Goal: Information Seeking & Learning: Learn about a topic

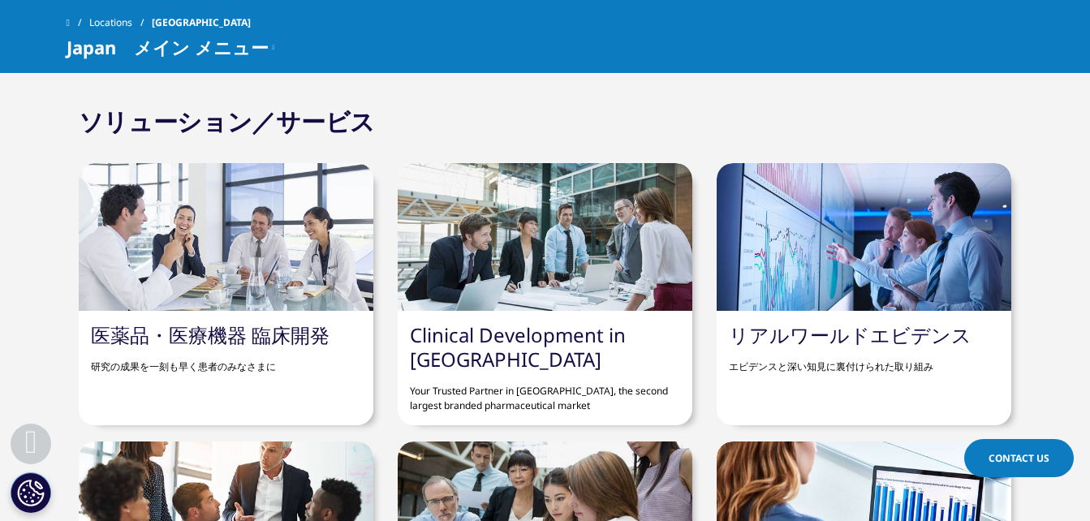
scroll to position [1294, 0]
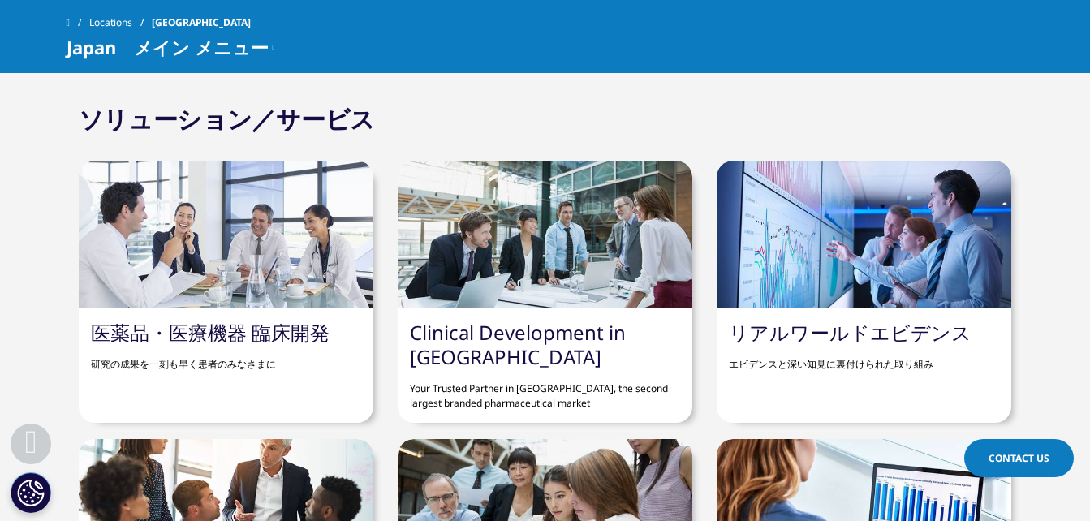
click at [272, 319] on link "医薬品・医療機器 臨床開発" at bounding box center [210, 332] width 239 height 27
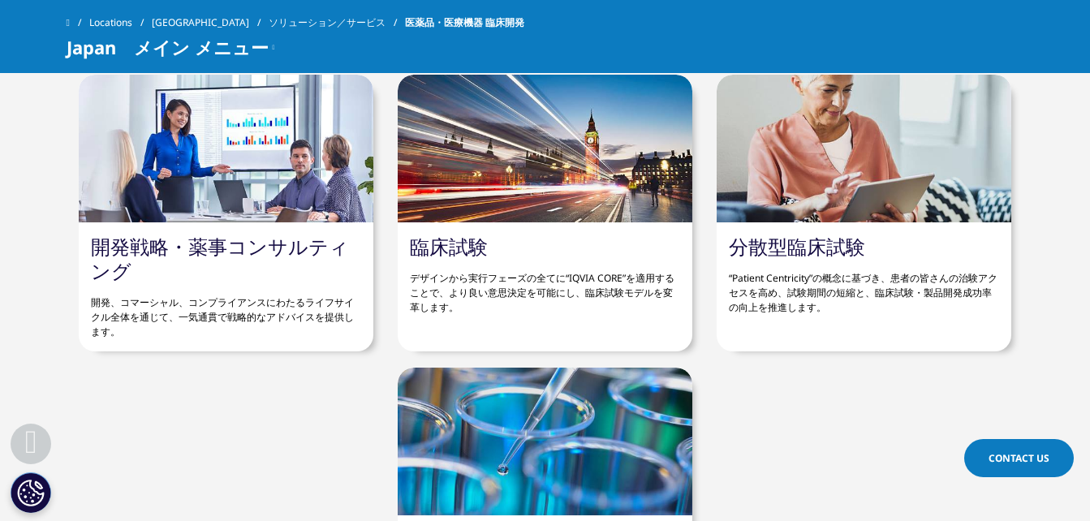
scroll to position [5783, 0]
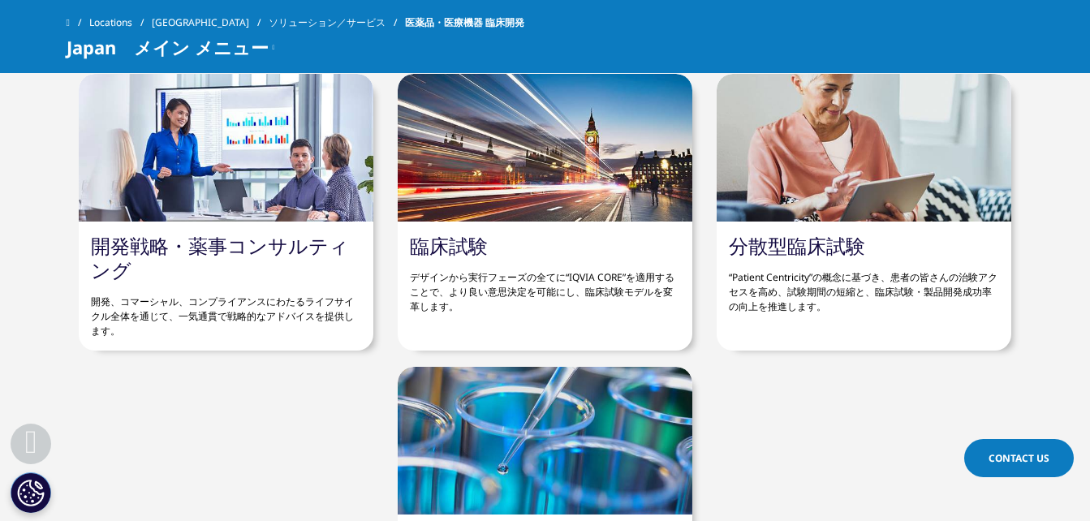
click at [532, 274] on p "デザインから実行フェーズの全てに“IQVIA CORE”を適用することで、より良い意思決定を可能にし、臨床試験モデルを変革します。" at bounding box center [545, 286] width 270 height 56
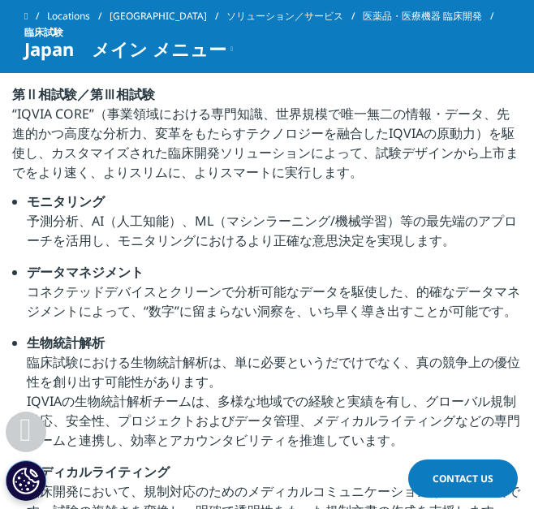
scroll to position [1519, 0]
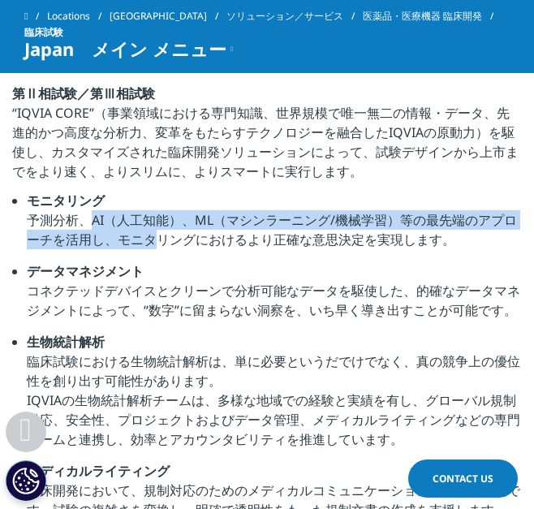
drag, startPoint x: 26, startPoint y: 218, endPoint x: 92, endPoint y: 239, distance: 69.8
click at [92, 239] on ul "モニタリング 予測分析、AI（人工知能）、ML（マシンラーニング/機械学習）等の最先端のアプローチを活用し、モニタリングにおけるより正確な意思決定を実現します…" at bounding box center [267, 426] width 510 height 470
copy li "予測分析、AI（人工知能）、ML（マシンラーニング/機械学習）等の最先端のアプローチを活用"
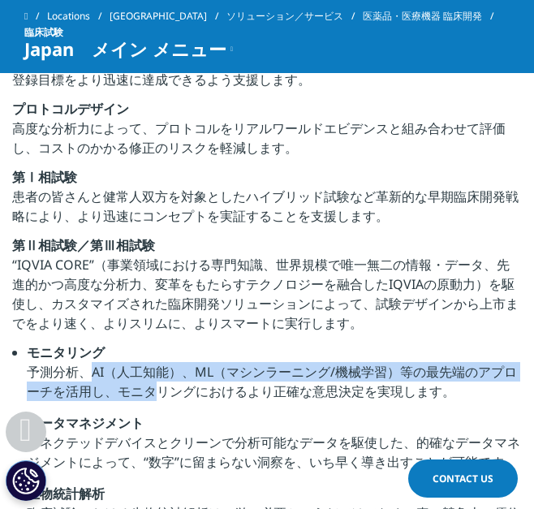
scroll to position [1368, 0]
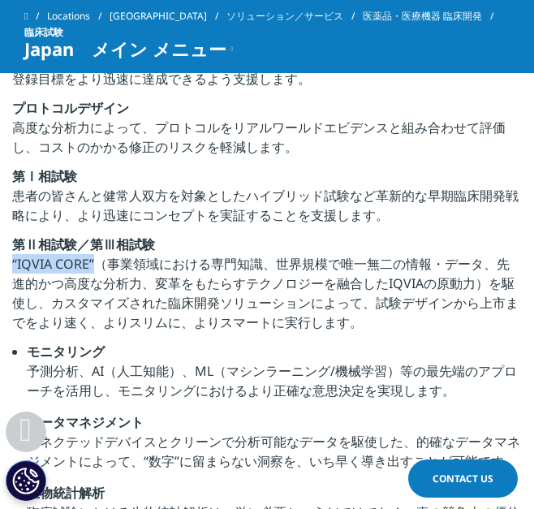
drag, startPoint x: 11, startPoint y: 263, endPoint x: 98, endPoint y: 260, distance: 86.9
click at [98, 260] on div "薬事 IQVIAは、開発・薬事戦略の構築、計画の策定、機構相談から製造販売後の安全性情報管理までを包括的に支援します。複雑化する薬事規制に対して、統合されたデ…" at bounding box center [267, 314] width 534 height 996
copy p "“IQVIA CORE”"
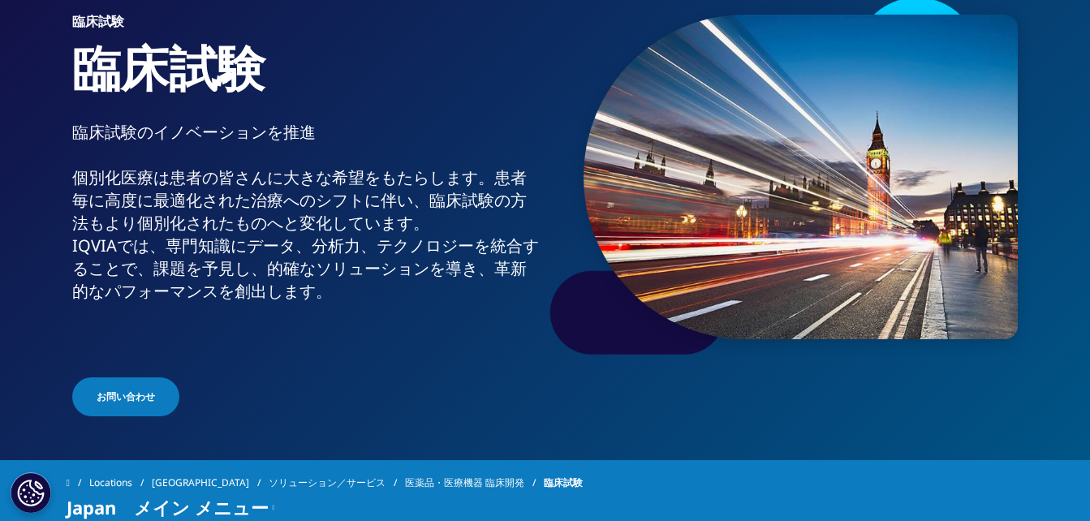
scroll to position [0, 0]
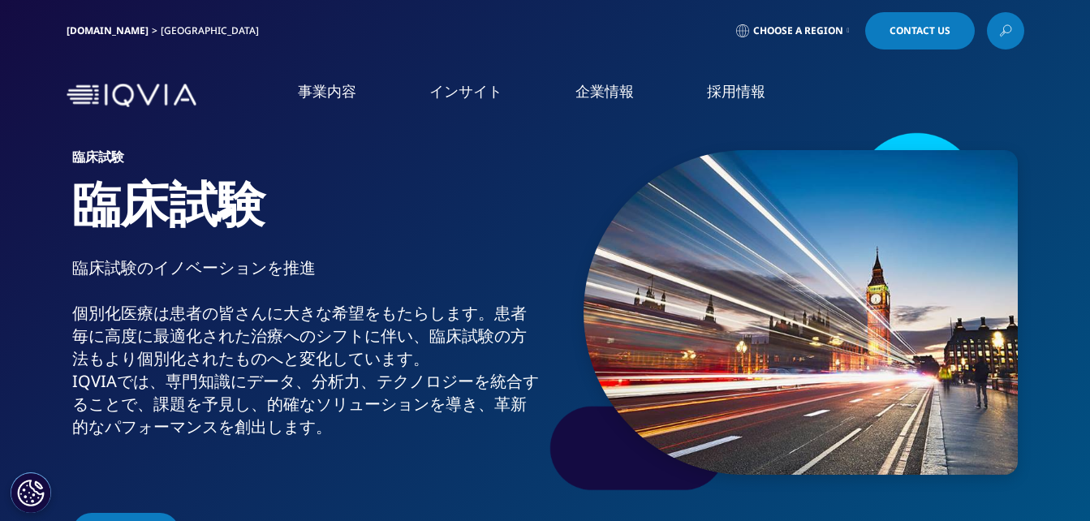
click at [149, 249] on link "Clinical Development in [GEOGRAPHIC_DATA]" at bounding box center [151, 258] width 220 height 32
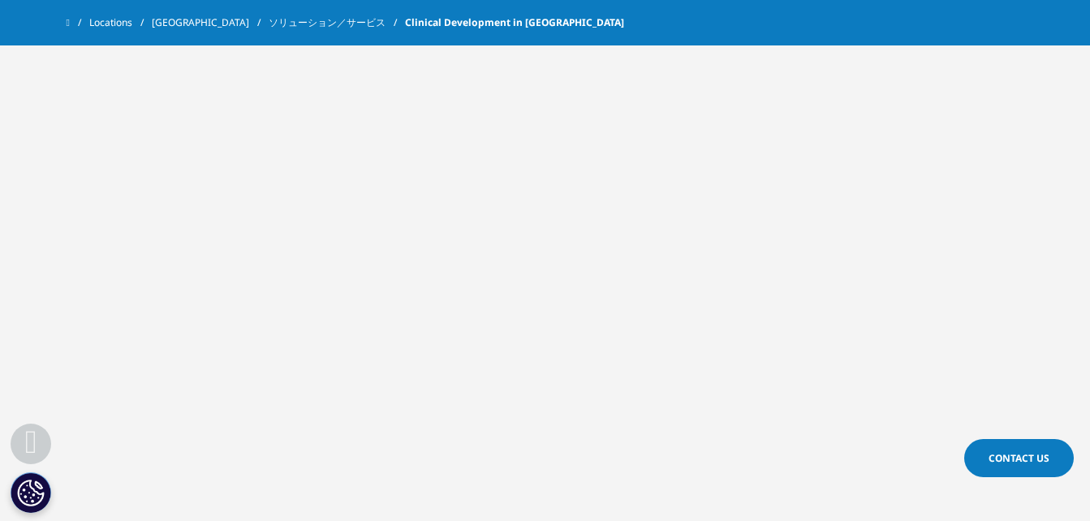
scroll to position [1216, 0]
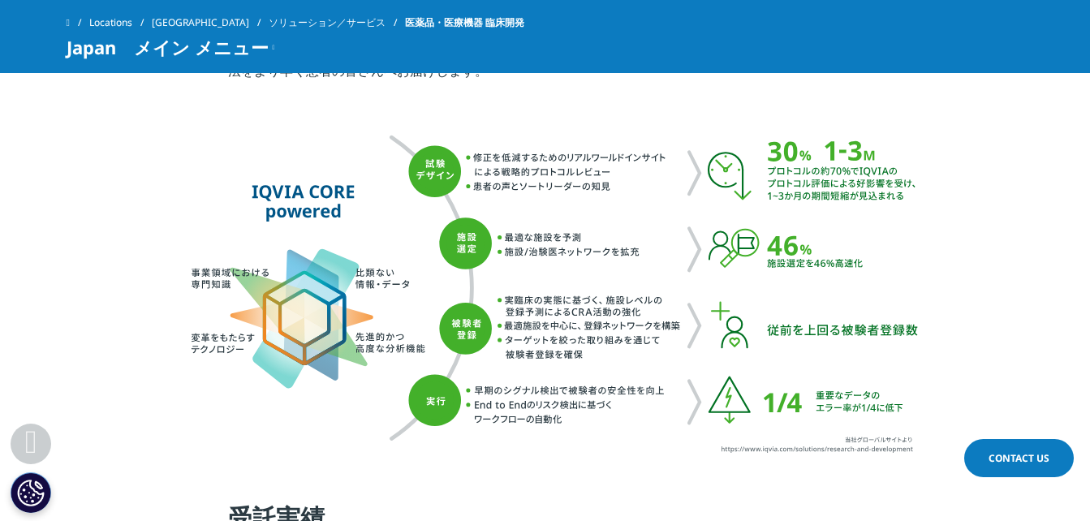
scroll to position [3727, 0]
click at [278, 265] on img at bounding box center [545, 294] width 746 height 328
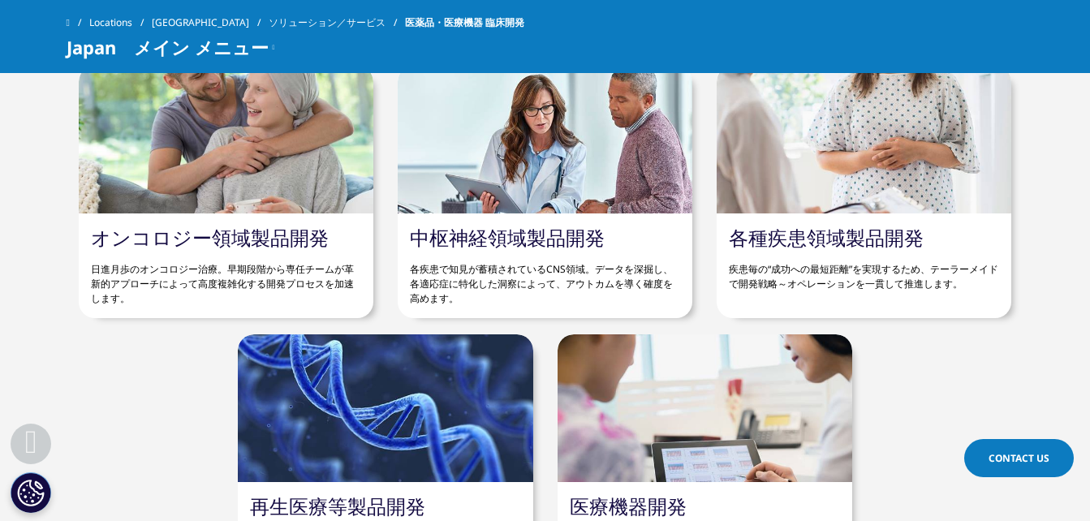
scroll to position [5140, 0]
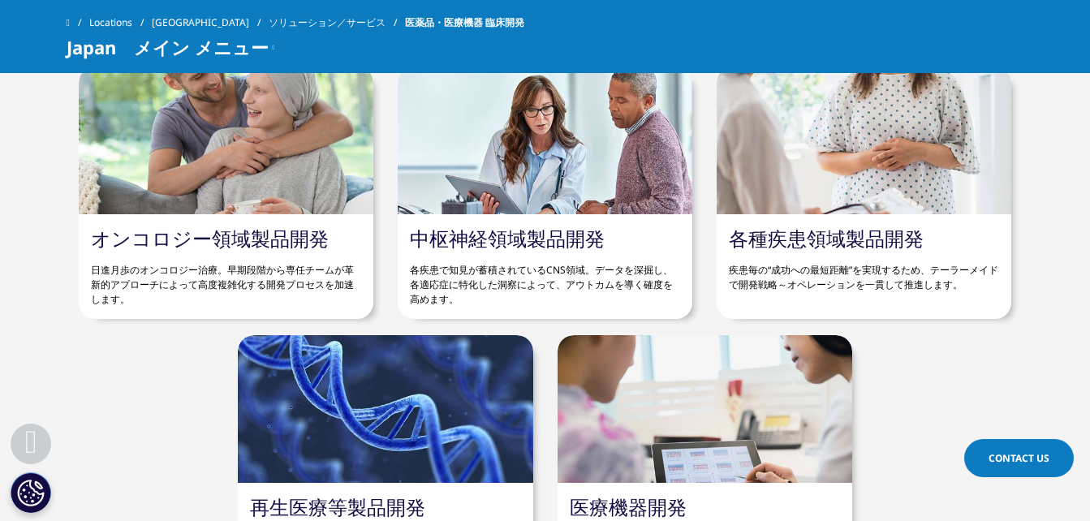
click at [241, 228] on link "オンコロジー領域製品開発" at bounding box center [210, 238] width 238 height 27
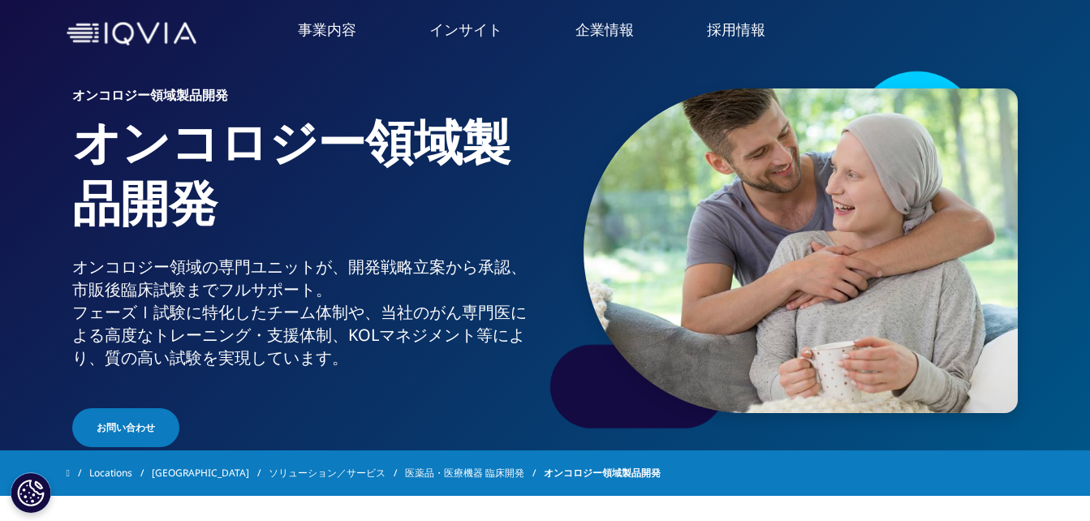
scroll to position [66, 0]
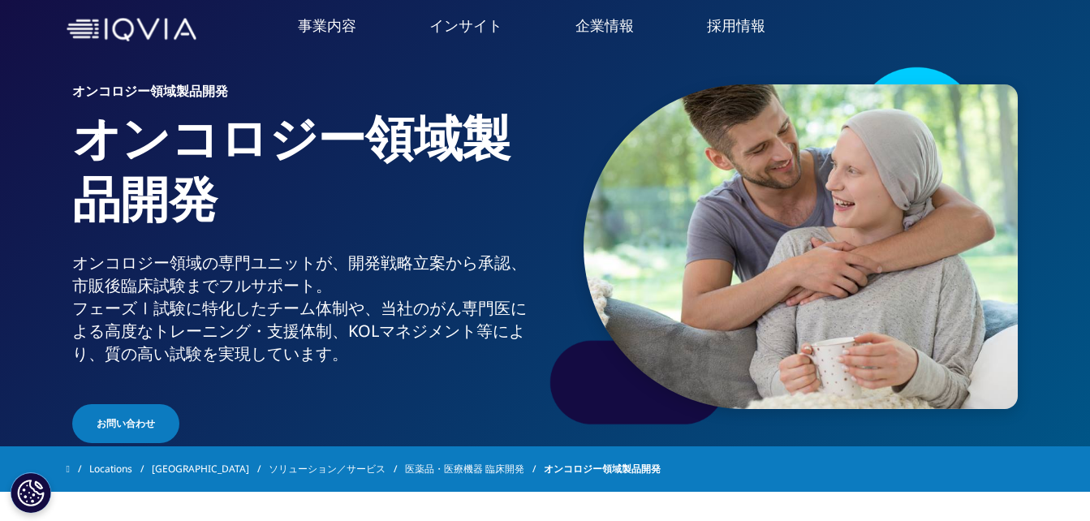
click at [164, 218] on li "リアルワールドエビデンス" at bounding box center [157, 233] width 266 height 30
click at [493, 369] on link "概要" at bounding box center [446, 355] width 246 height 44
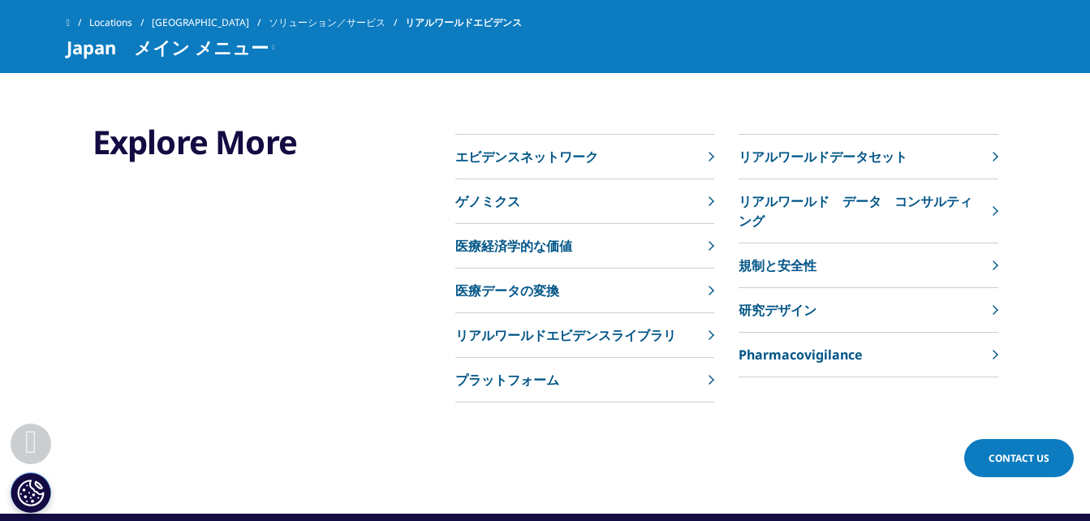
scroll to position [3411, 0]
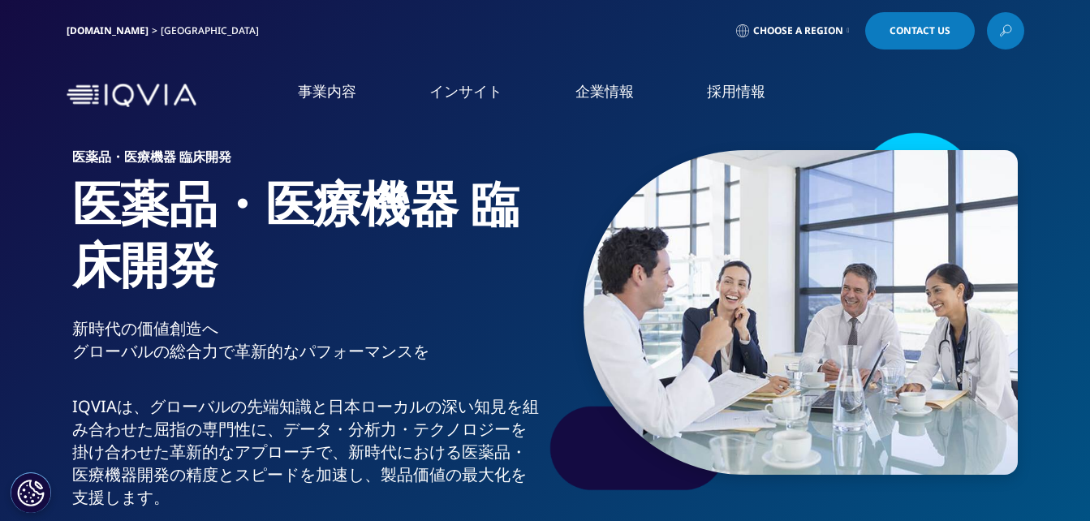
click at [317, 105] on li "事業内容 事業内容 医薬品・医療機器 臨床開発 Clinical Development in [GEOGRAPHIC_DATA] 市場データ CSO事業" at bounding box center [326, 107] width 131 height 53
click at [164, 213] on link "医薬品・医療機器 臨床開発" at bounding box center [115, 218] width 149 height 17
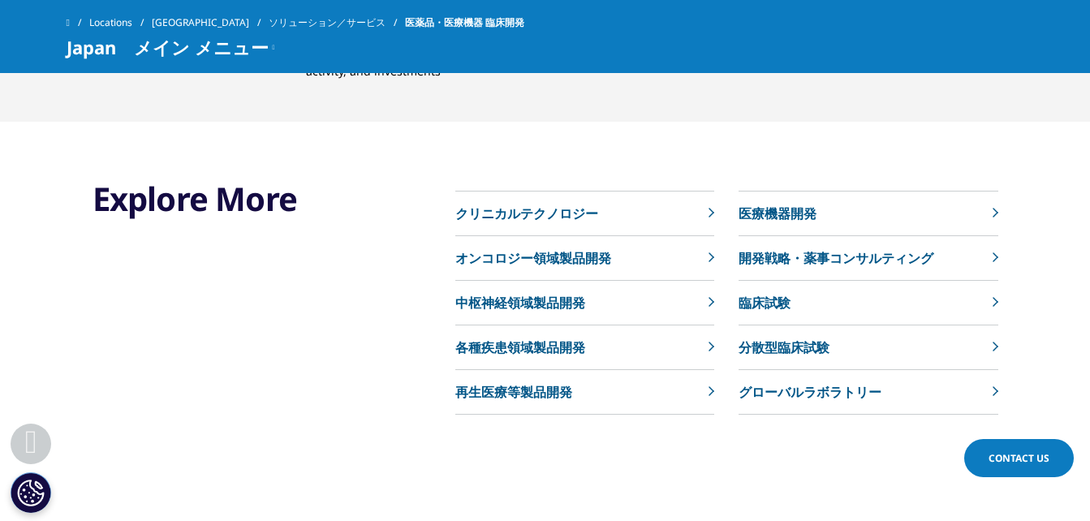
scroll to position [6664, 0]
click at [547, 213] on p "クリニカルテクノロジー" at bounding box center [526, 212] width 143 height 19
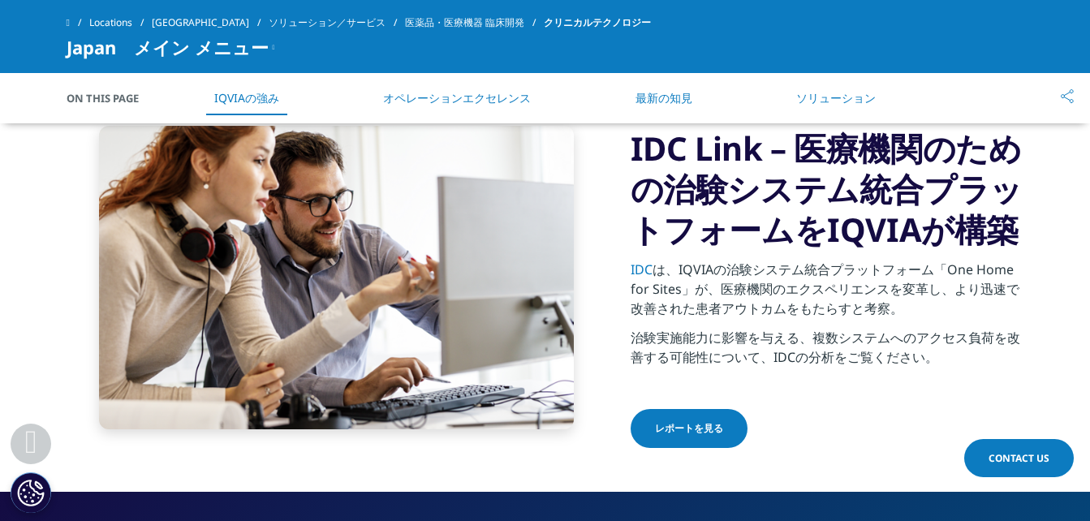
scroll to position [1882, 0]
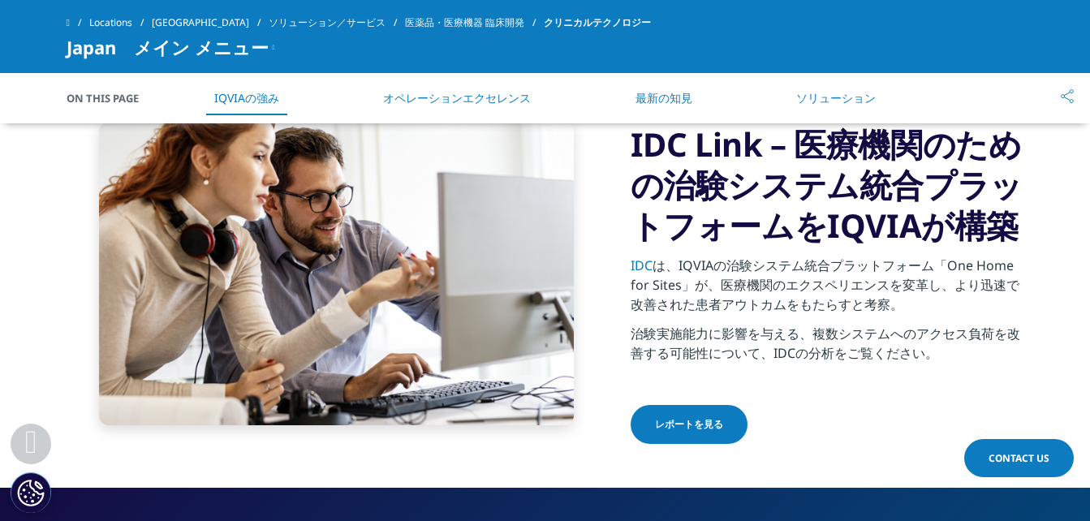
click at [405, 15] on link "医薬品・医療機器 臨床開発" at bounding box center [474, 22] width 139 height 29
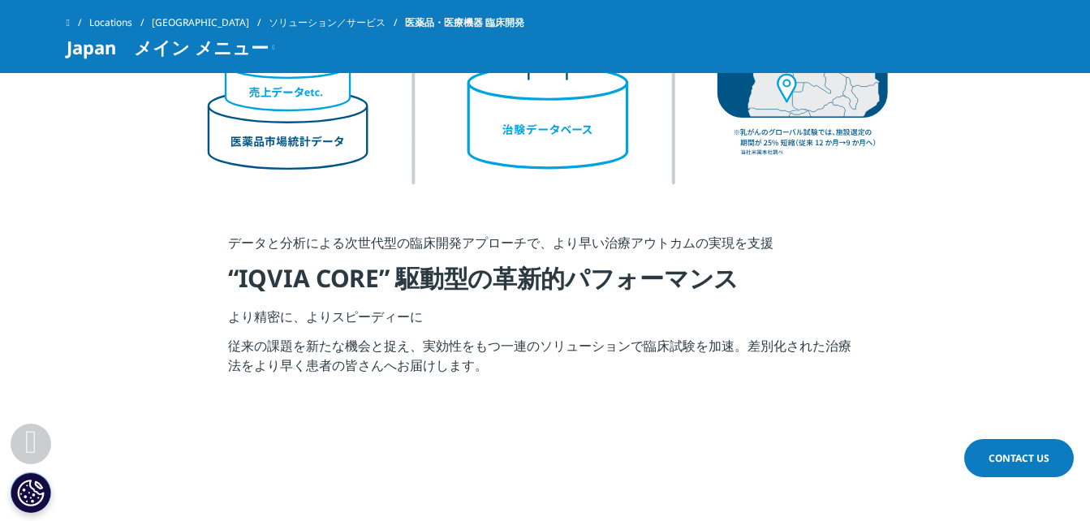
scroll to position [3432, 0]
click at [282, 273] on h4 "“IQVIA CORE” 駆動型の革新的パフォーマンス" at bounding box center [545, 283] width 634 height 45
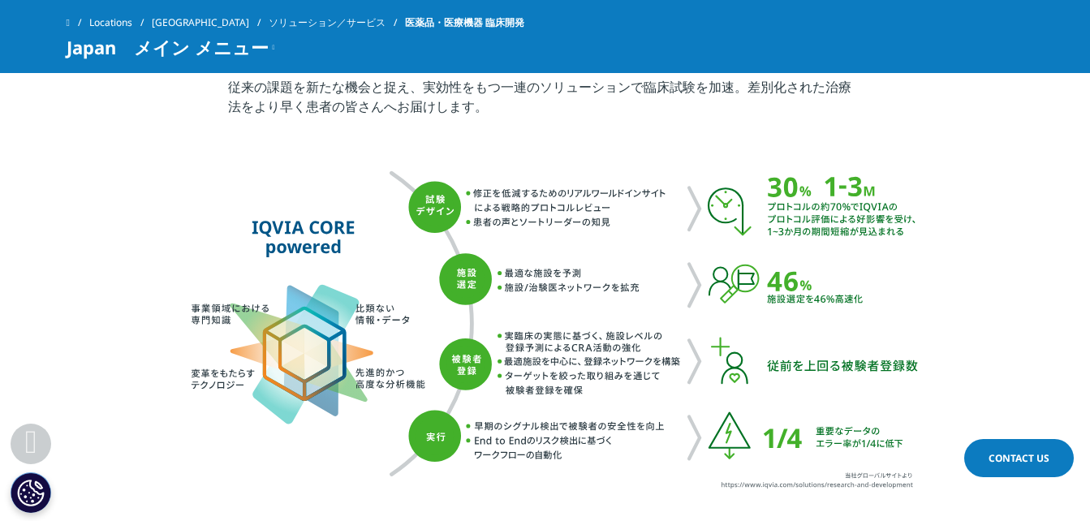
scroll to position [3692, 0]
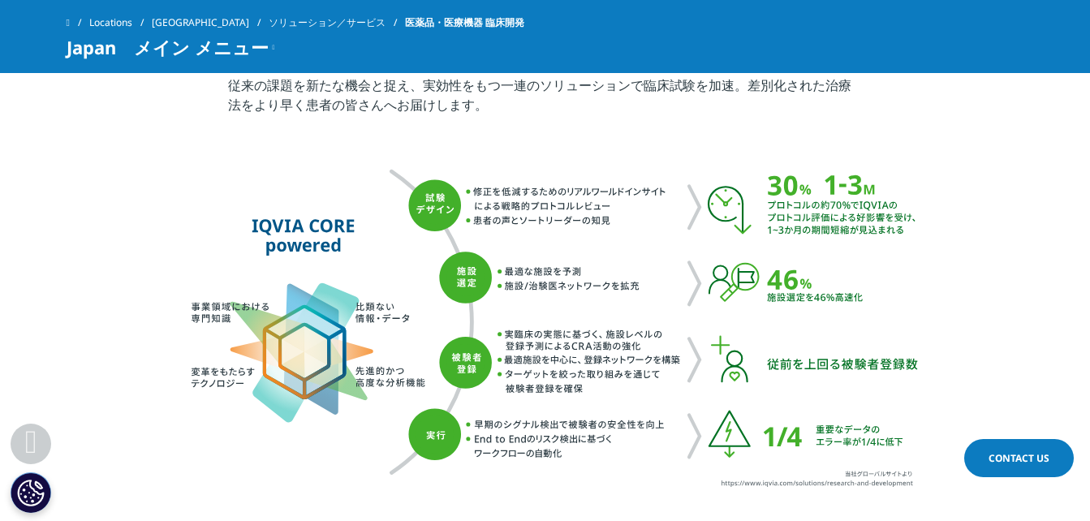
click at [336, 388] on img at bounding box center [545, 329] width 746 height 328
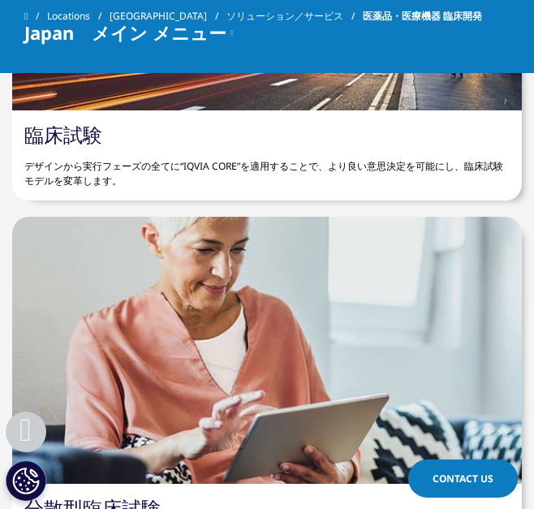
scroll to position [6990, 0]
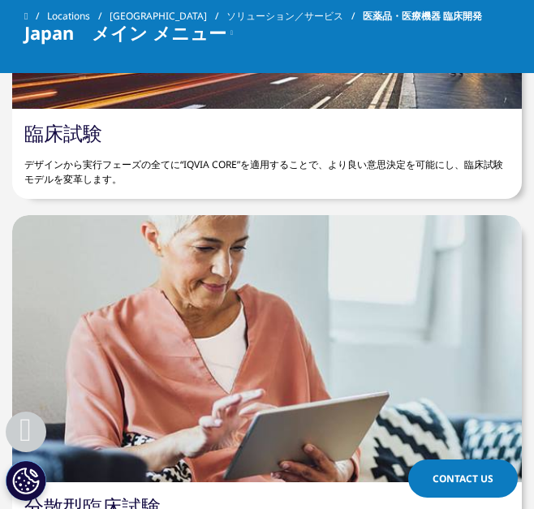
click at [253, 138] on div "臨床試験 デザインから実行フェーズの全てに“IQVIA CORE”を適用することで、より良い意思決定を可能にし、臨床試験モデルを変革します。" at bounding box center [267, 154] width 510 height 90
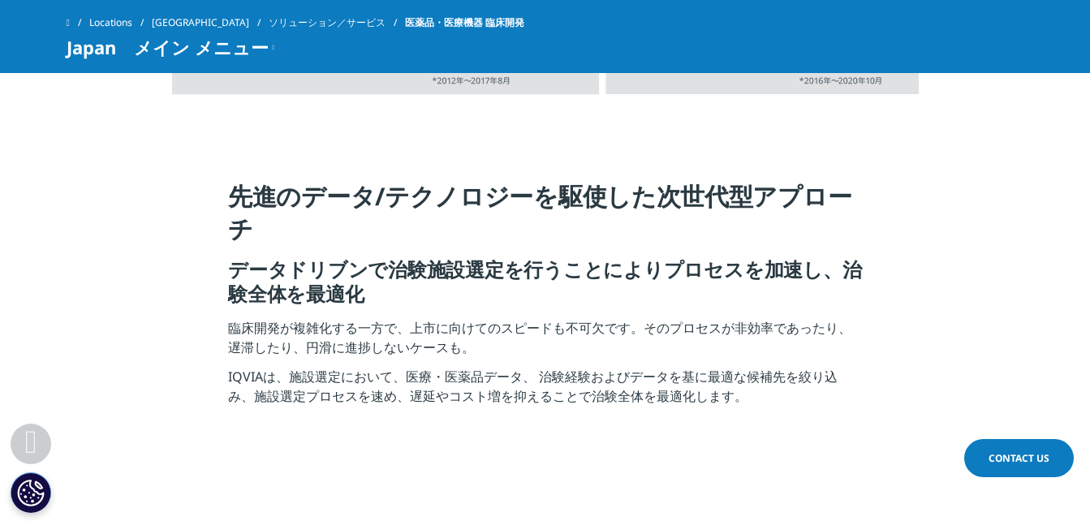
scroll to position [2715, 0]
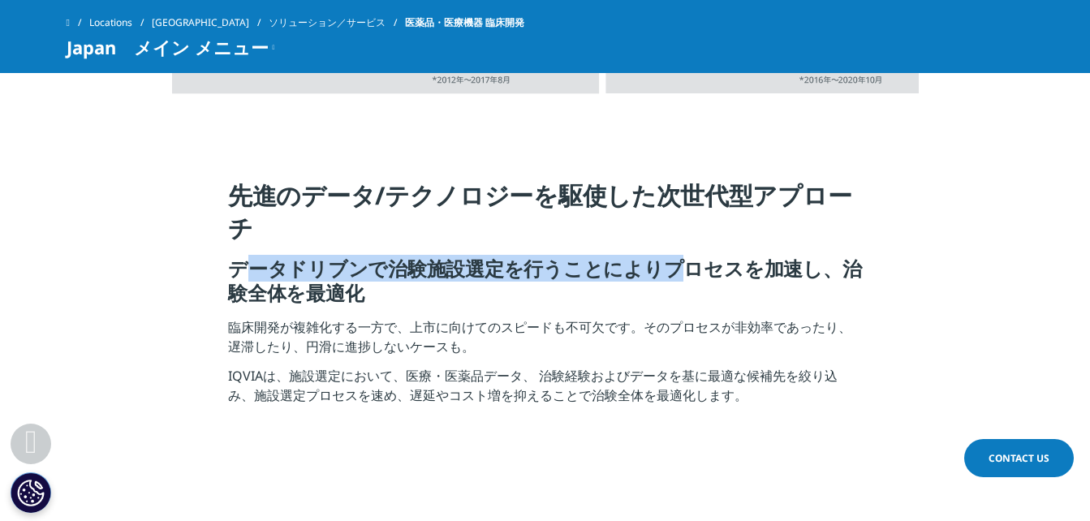
drag, startPoint x: 229, startPoint y: 269, endPoint x: 648, endPoint y: 275, distance: 419.5
click at [648, 275] on h5 "データドリブンで治験施設選定を行うことによりプロセスを加速し、治験全体を最適化" at bounding box center [545, 286] width 634 height 61
copy h5 "データドリブンで治験施設選定を行うことにより"
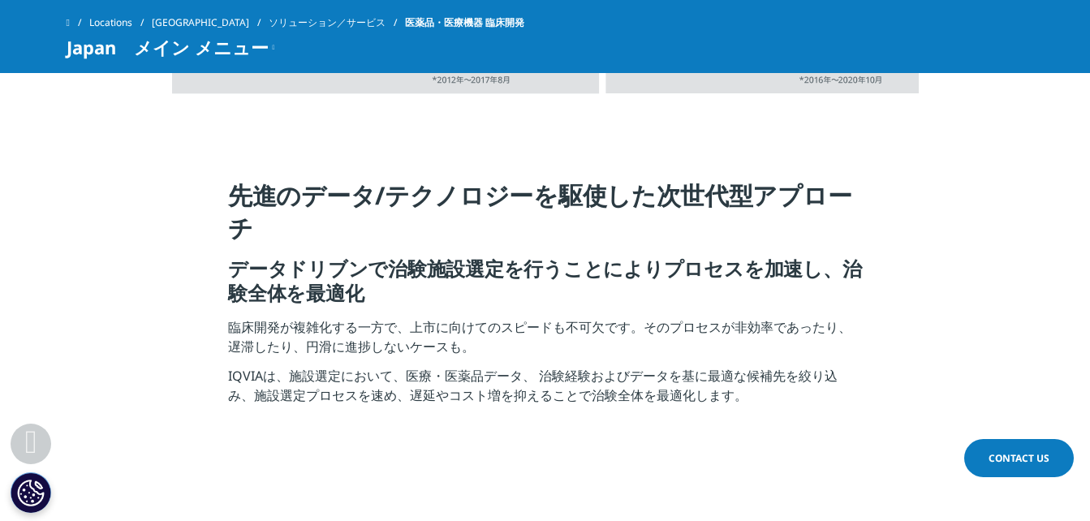
click at [685, 331] on p "臨床開発が複雑化する一方で、上市に向けてのスピードも不可欠です。そのプロセスが非効率であったり、遅滞したり、円滑に進捗しないケースも。" at bounding box center [545, 341] width 634 height 49
drag, startPoint x: 426, startPoint y: 292, endPoint x: 224, endPoint y: 274, distance: 202.8
click at [224, 274] on section "先進のデータ/テクノロジーを駆使した次世代型アプローチ データドリブンで治験施設選定を行うことによりプロセスを加速し、治験全体を最適化 臨床開発が複雑化する一…" at bounding box center [545, 297] width 1090 height 316
copy h5 "データドリブンで治験施設選定を行うことによりプロセスを加速し、治験全体を最適化"
click at [591, 290] on h5 "データドリブンで治験施設選定を行うことによりプロセスを加速し、治験全体を最適化" at bounding box center [545, 286] width 634 height 61
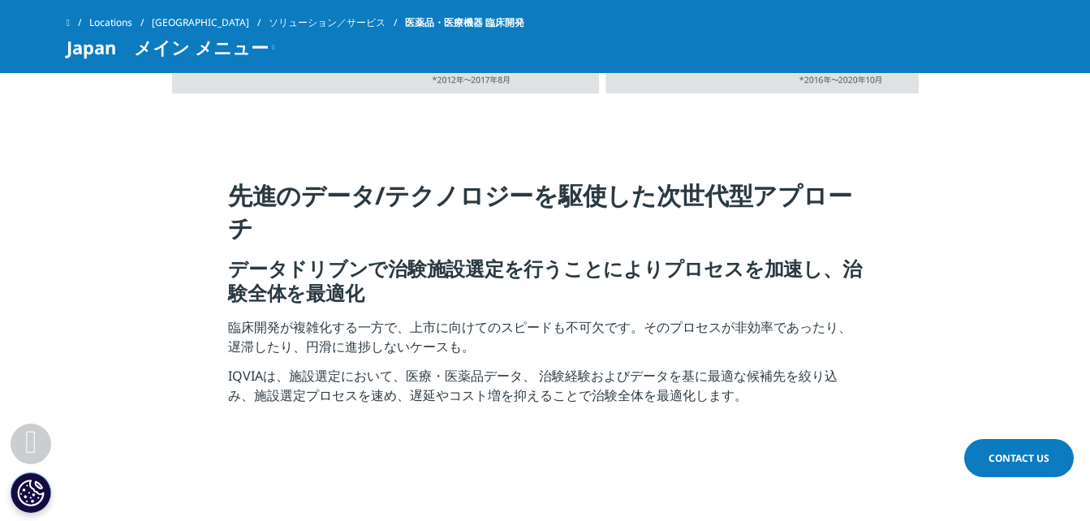
drag, startPoint x: 388, startPoint y: 265, endPoint x: 374, endPoint y: 284, distance: 23.2
click at [374, 284] on h5 "データドリブンで治験施設選定を行うことによりプロセスを加速し、治験全体を最適化" at bounding box center [545, 286] width 634 height 61
copy h5 "治験施設選定を行うことによりプロセスを加速し、治験全体を最適化"
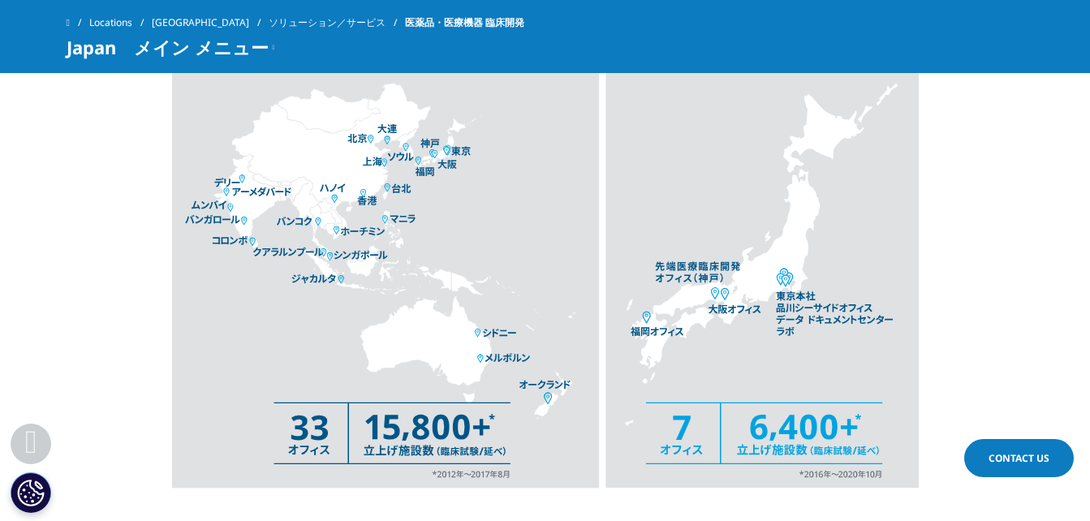
scroll to position [2302, 0]
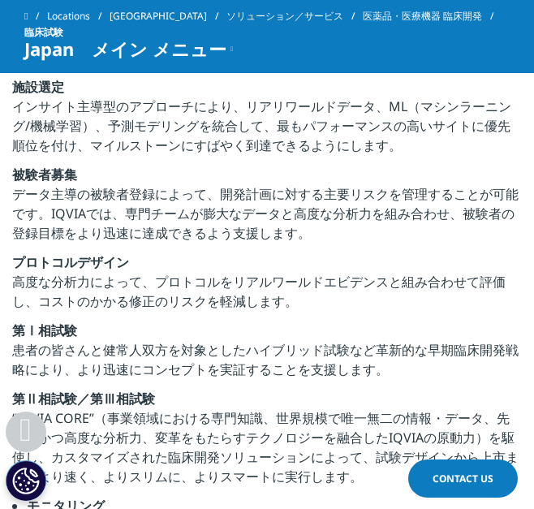
scroll to position [1215, 0]
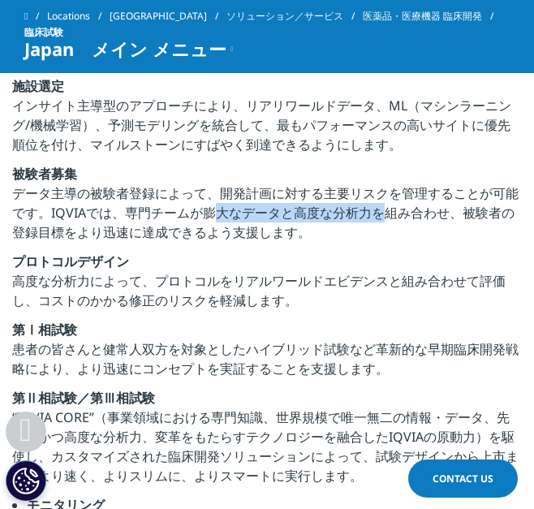
drag, startPoint x: 203, startPoint y: 214, endPoint x: 374, endPoint y: 214, distance: 171.2
click at [374, 214] on p "被験者募集 データ主導の被験者登録によって、開発計画に対する主要リスクを管理することが可能です。IQVIAでは、専門チームが膨大なデータと高度な分析力を組み合…" at bounding box center [267, 208] width 510 height 88
copy p "膨大なデータと高度な分析力"
